Goal: Information Seeking & Learning: Find specific fact

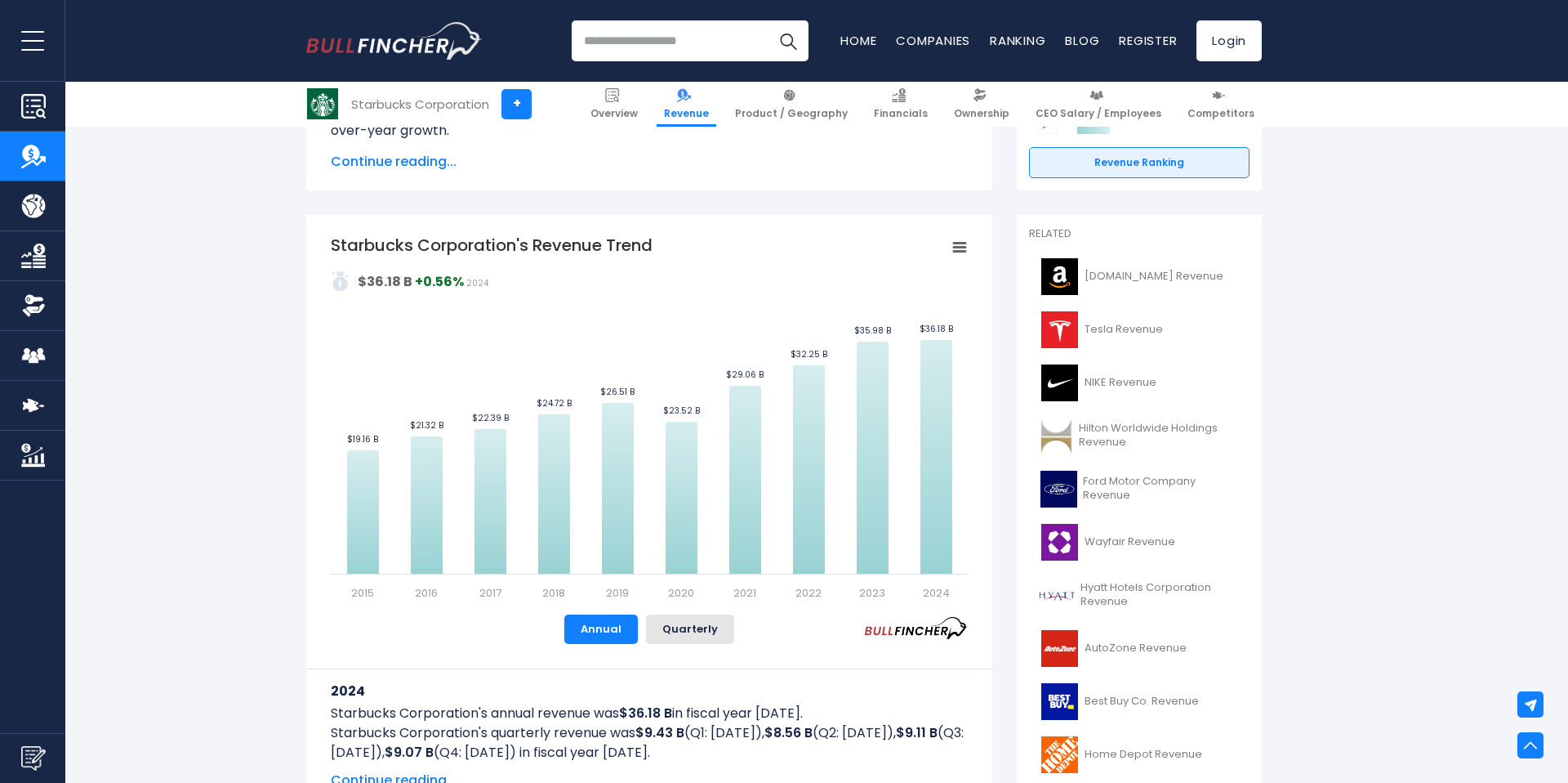
scroll to position [278, 0]
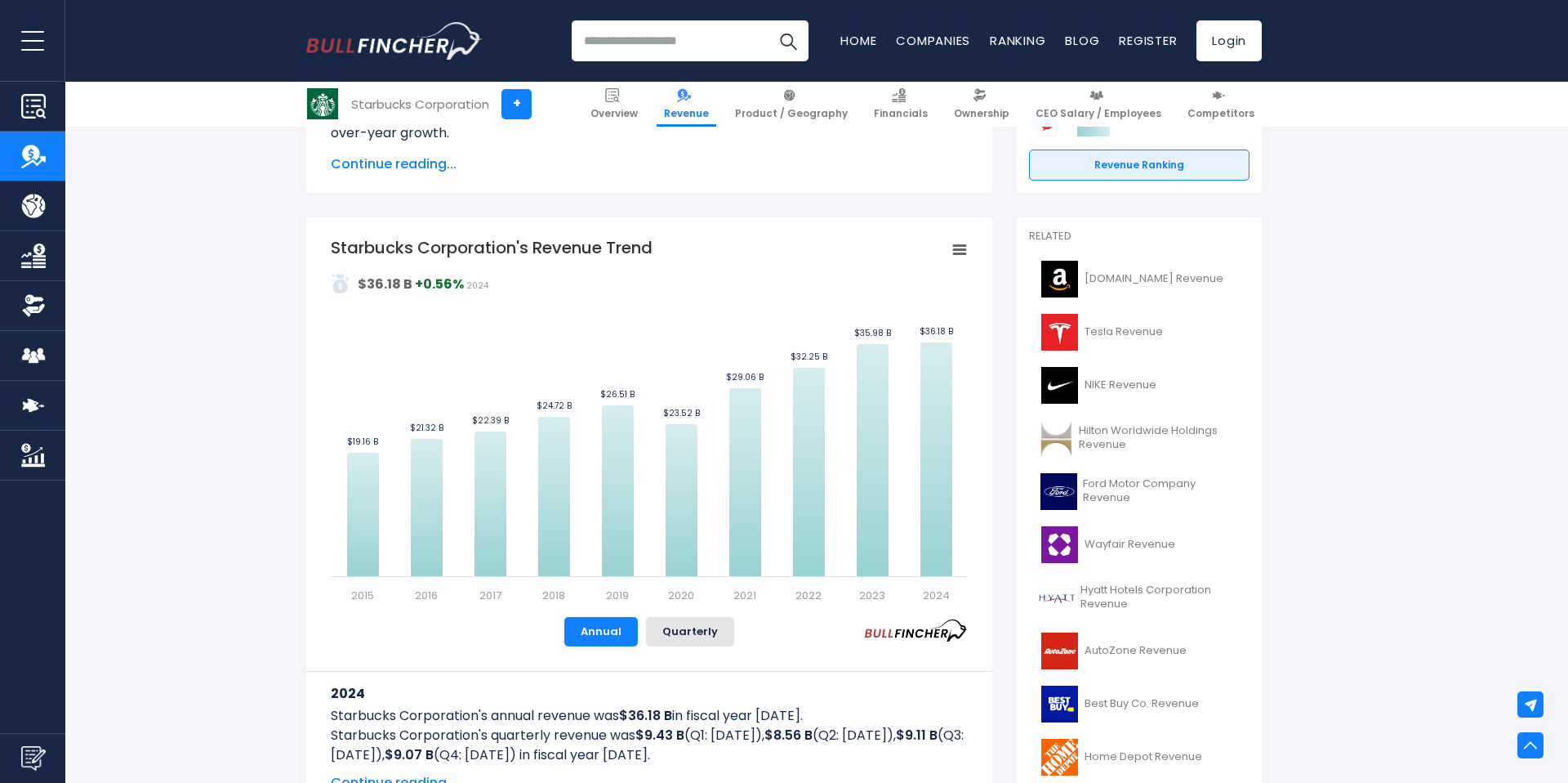
click at [956, 241] on rect "Starbucks Corporation's Revenue Trend" at bounding box center [959, 249] width 23 height 23
click at [623, 356] on rect "Starbucks Corporation's Revenue Trend" at bounding box center [649, 419] width 637 height 368
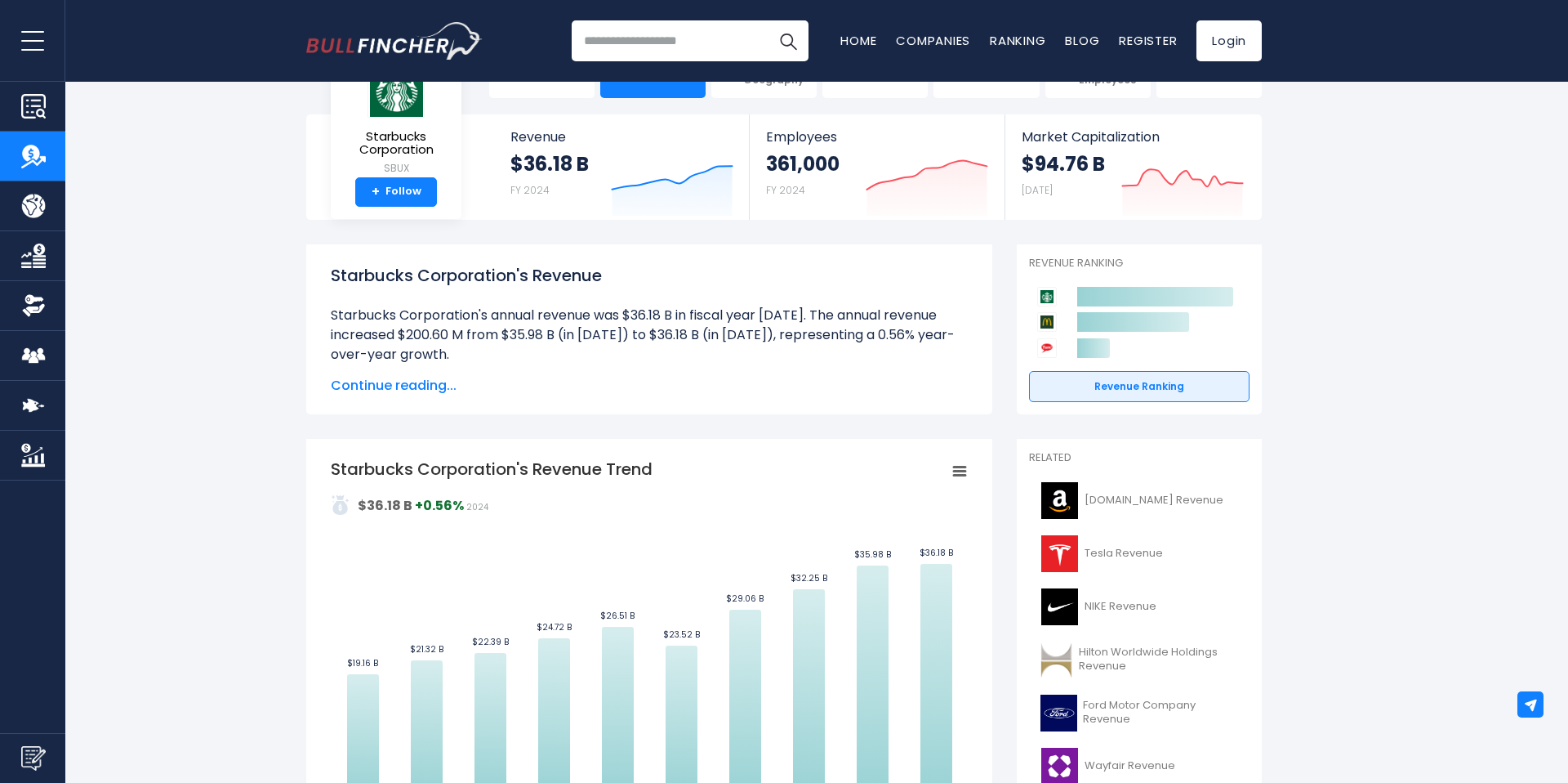
scroll to position [0, 0]
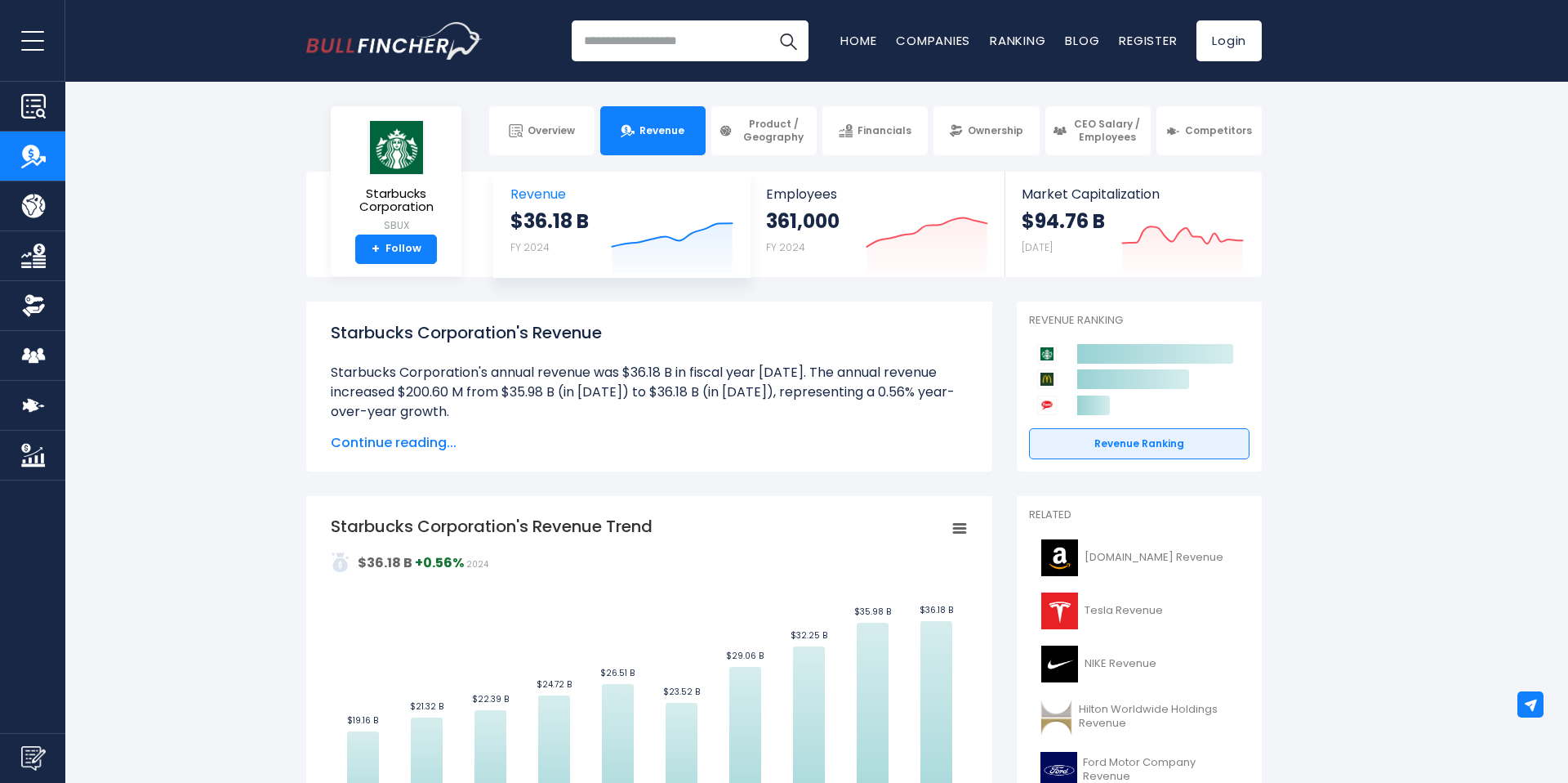
click at [557, 210] on strong "$36.18 B" at bounding box center [549, 221] width 79 height 25
click at [850, 127] on img at bounding box center [845, 130] width 14 height 14
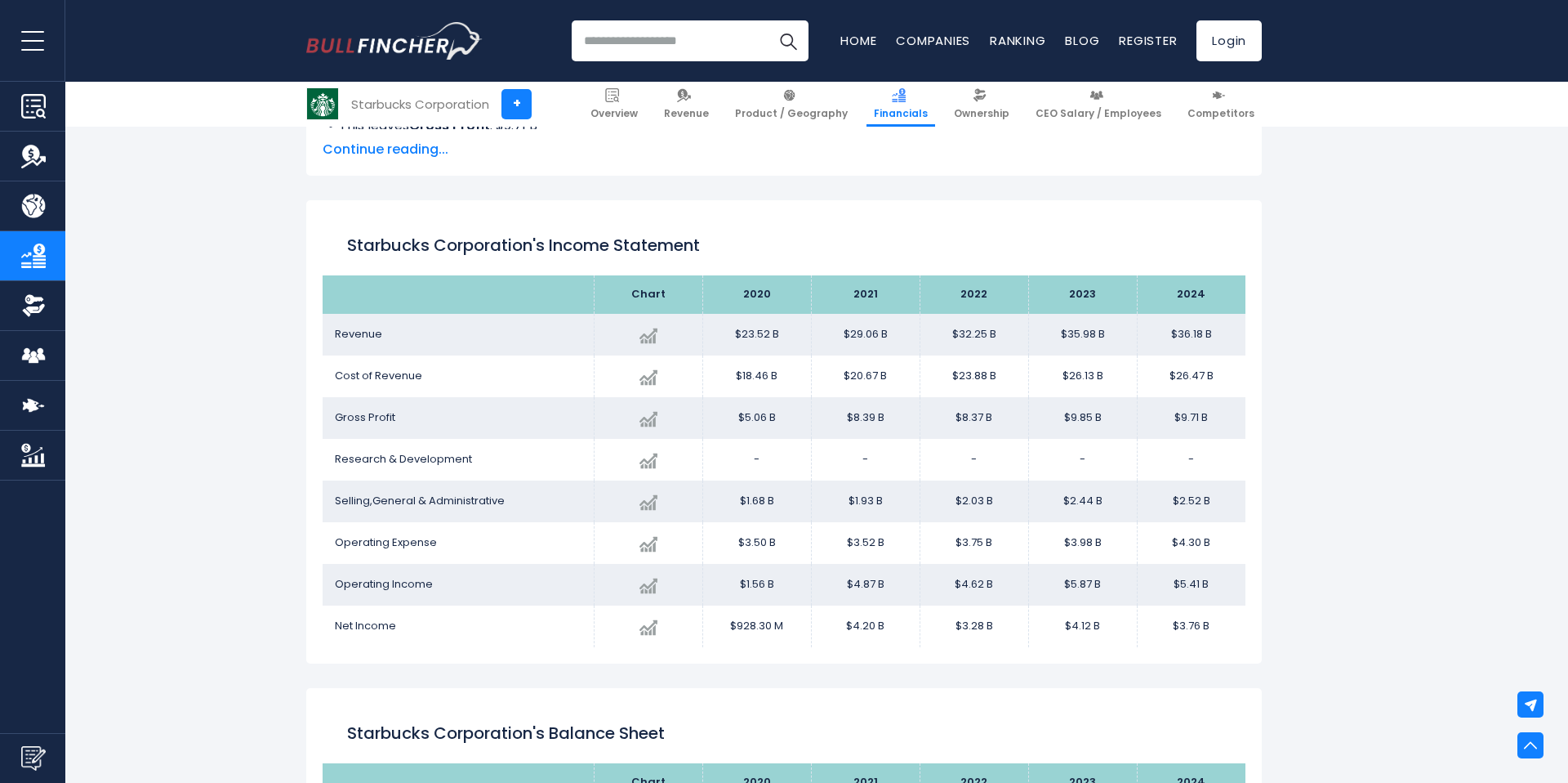
scroll to position [825, 0]
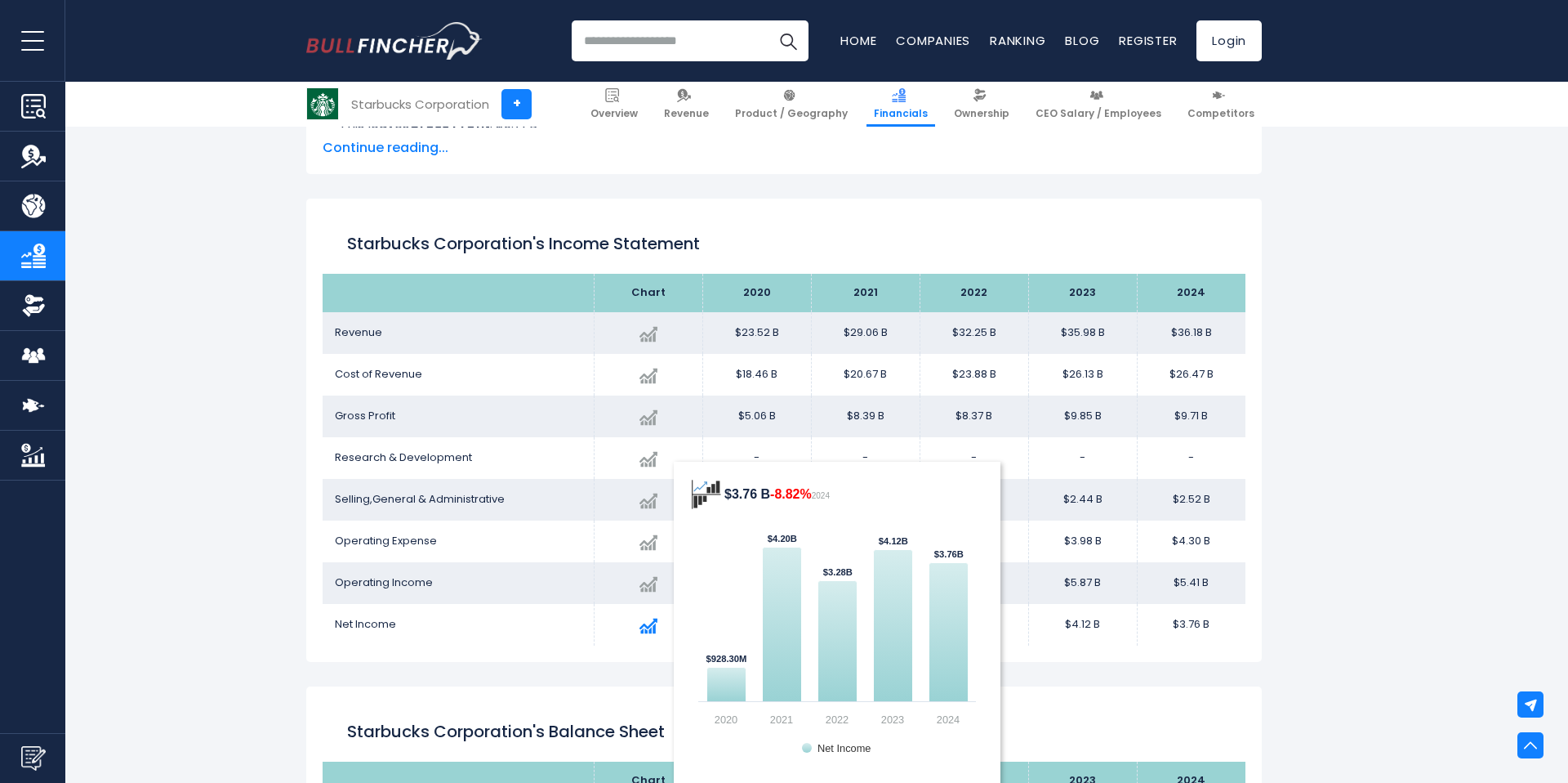
click at [647, 629] on img at bounding box center [648, 626] width 18 height 18
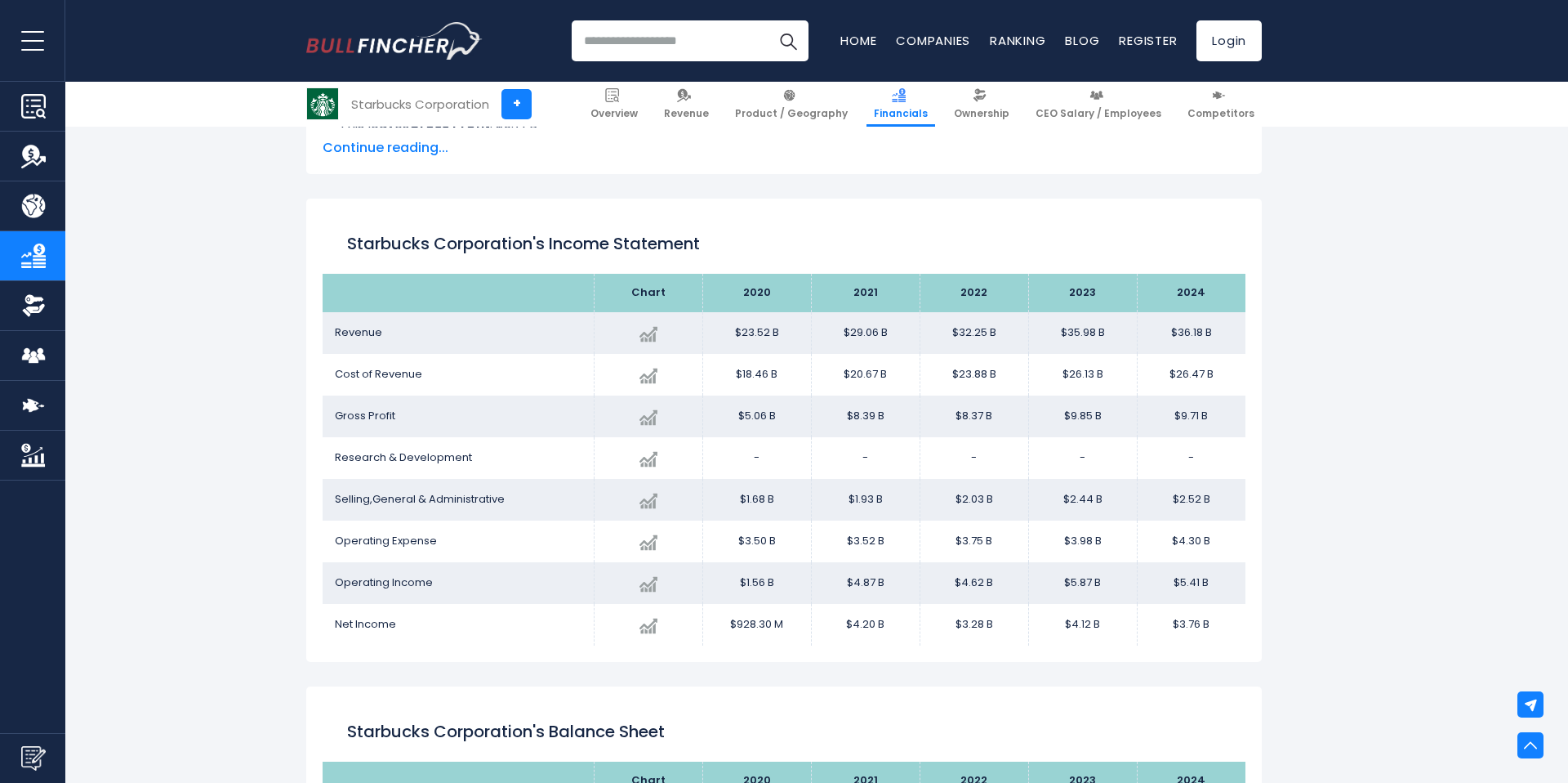
click at [353, 621] on span "Net Income" at bounding box center [366, 623] width 61 height 15
